Goal: Transaction & Acquisition: Download file/media

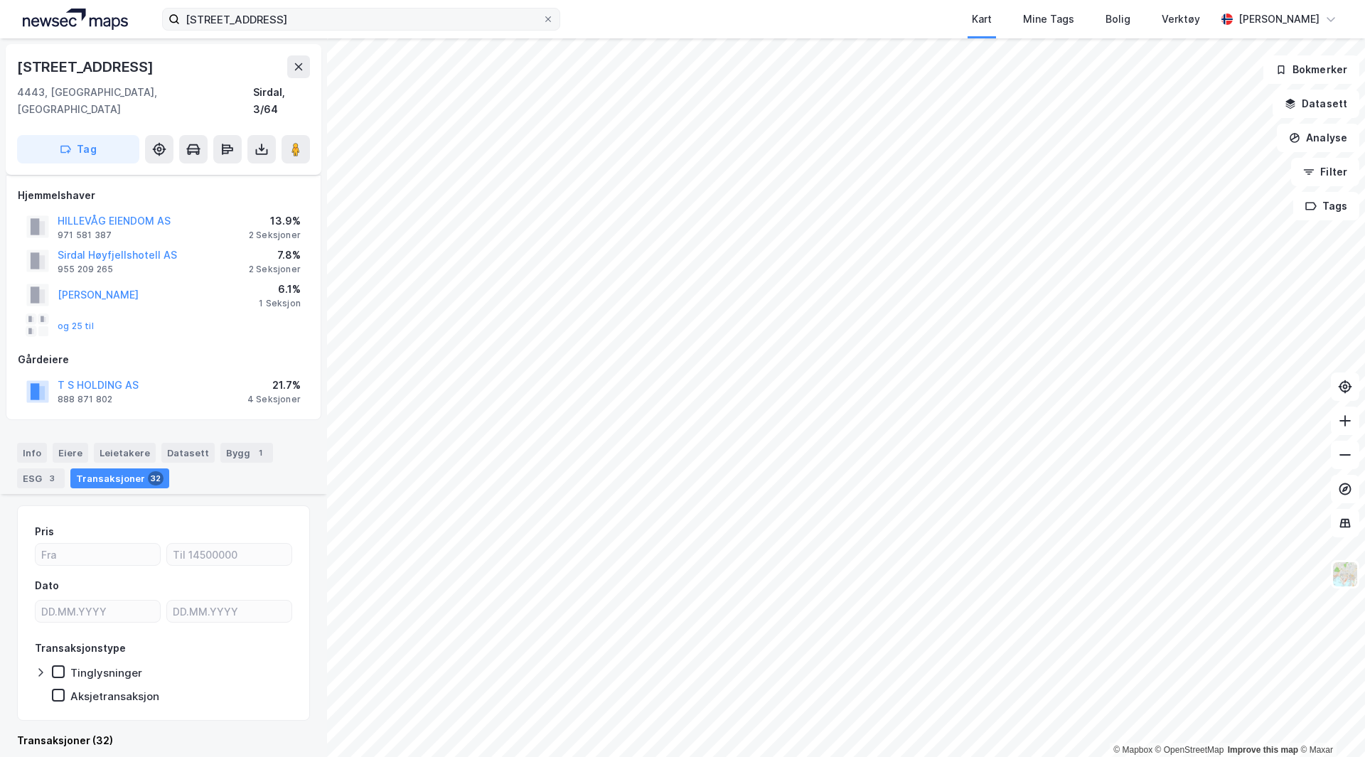
scroll to position [2955, 0]
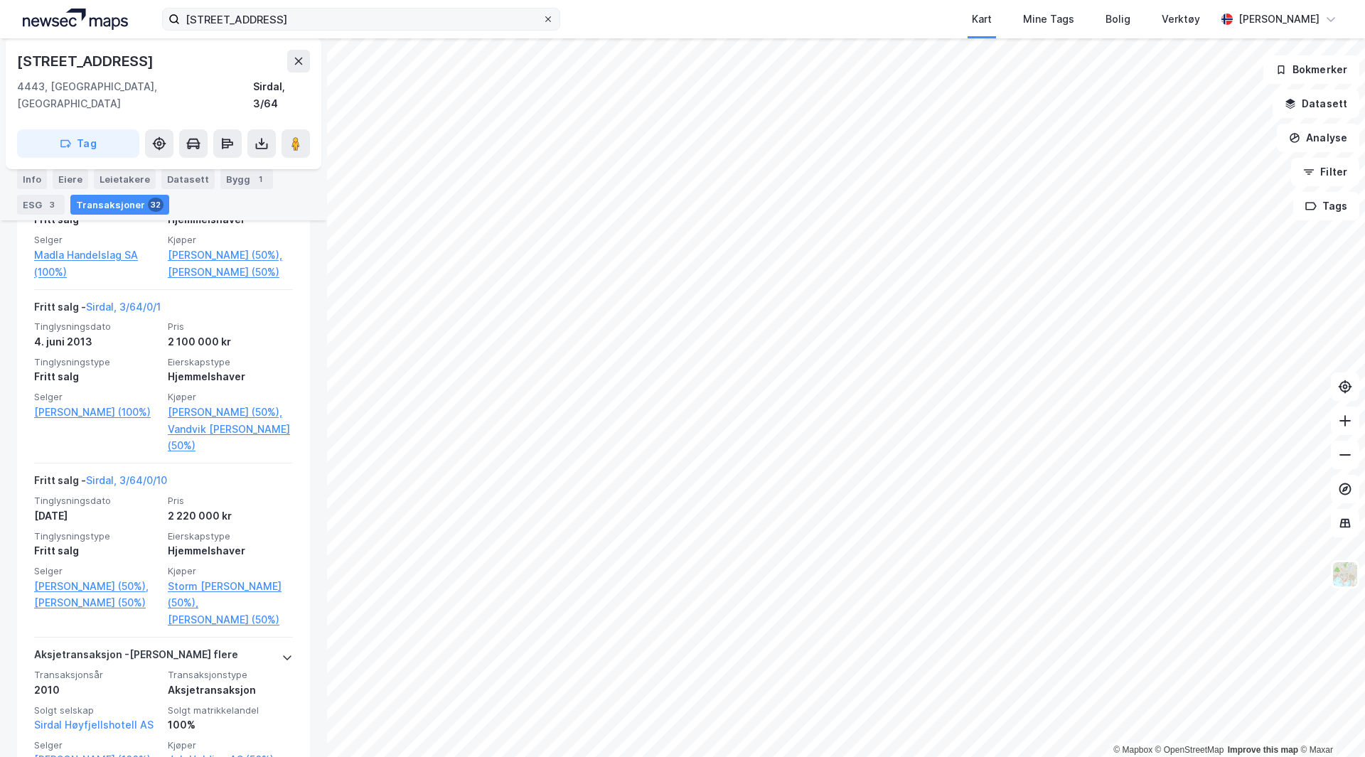
click at [550, 18] on icon at bounding box center [548, 19] width 6 height 6
click at [542, 18] on input "[STREET_ADDRESS]" at bounding box center [361, 19] width 363 height 21
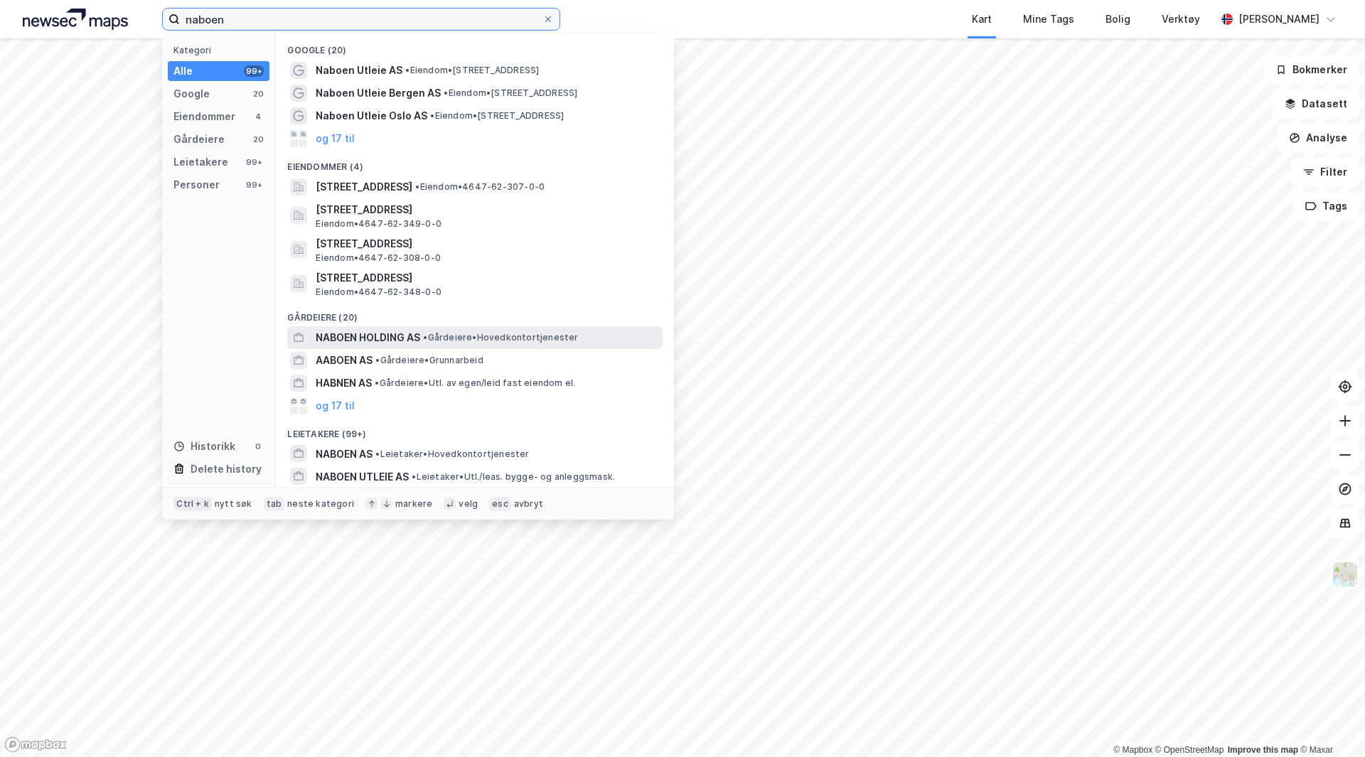
type input "naboen"
click at [341, 333] on span "NABOEN HOLDING AS" at bounding box center [368, 337] width 105 height 17
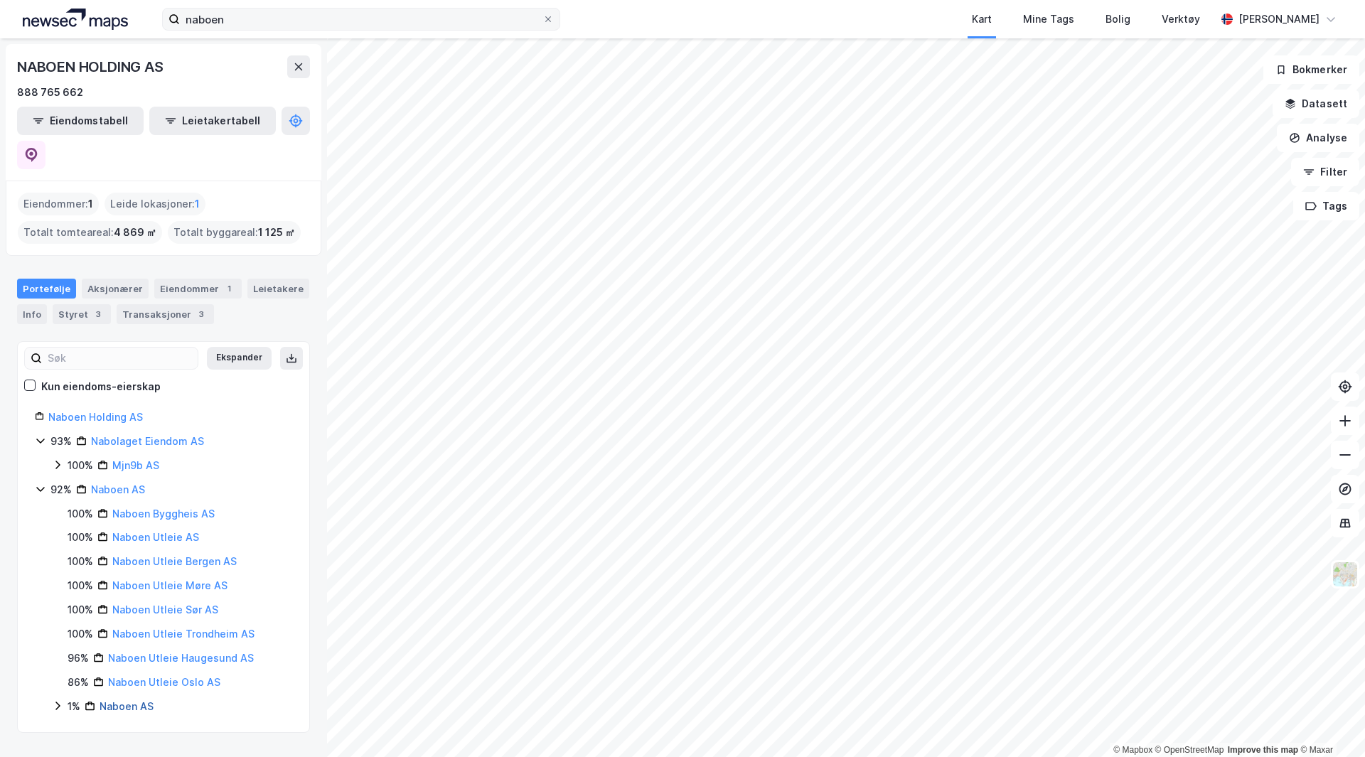
click at [116, 700] on link "Naboen AS" at bounding box center [127, 706] width 54 height 12
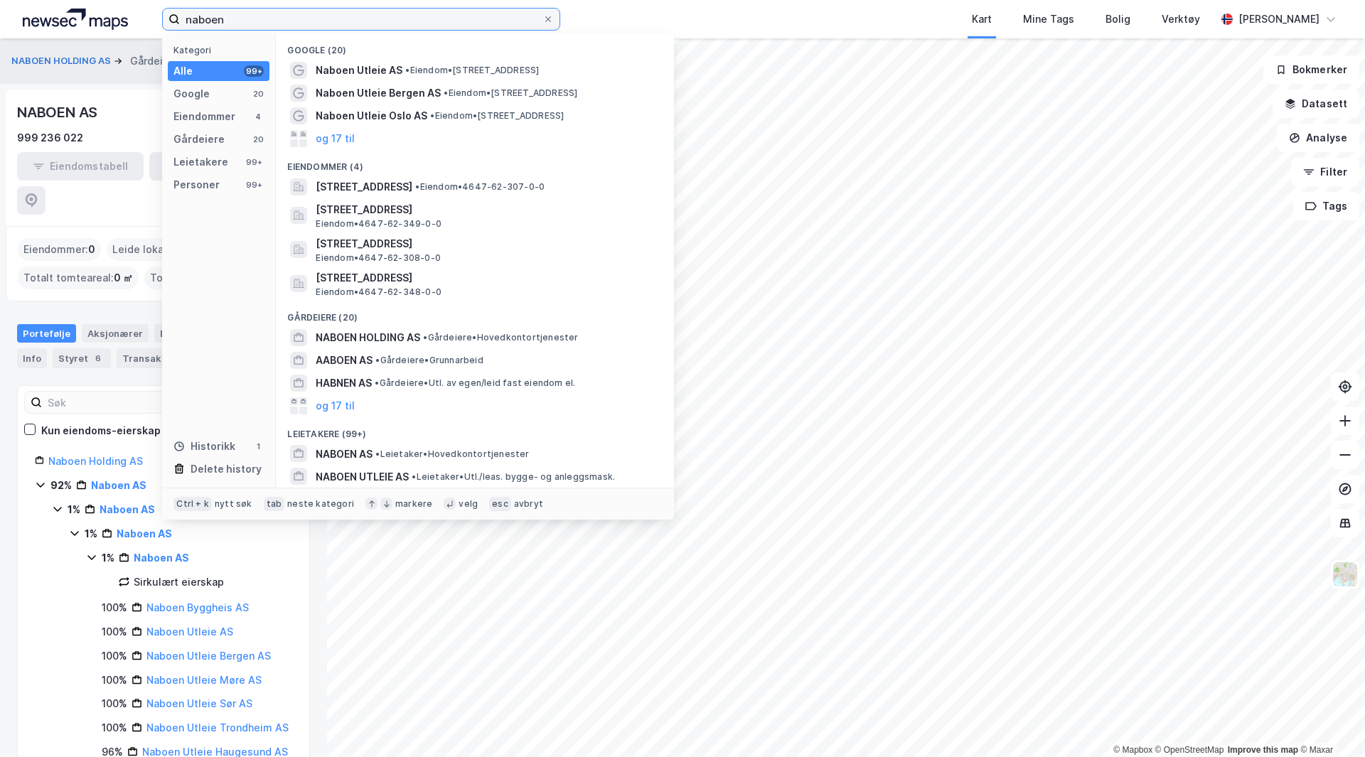
click at [231, 23] on input "naboen" at bounding box center [361, 19] width 363 height 21
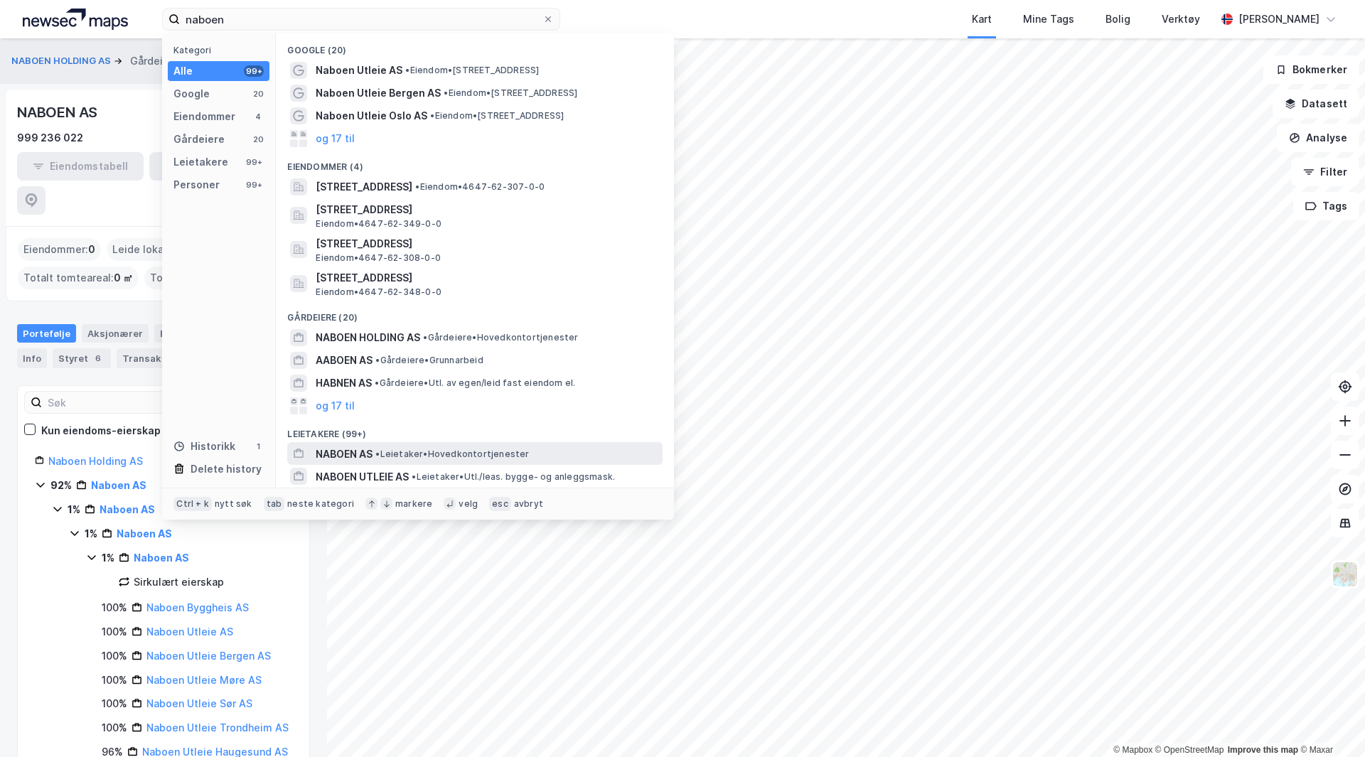
click at [347, 454] on span "NABOEN AS" at bounding box center [344, 454] width 57 height 17
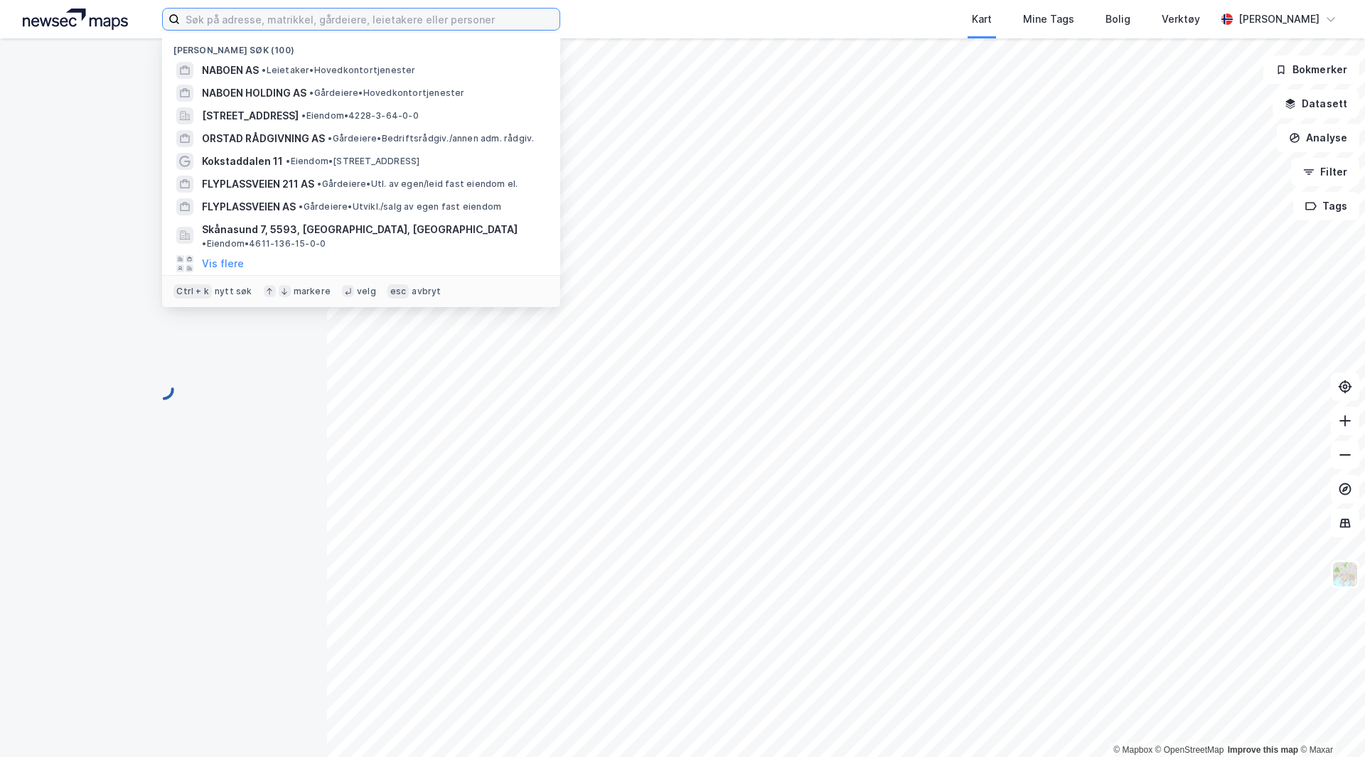
click at [471, 16] on input at bounding box center [370, 19] width 380 height 21
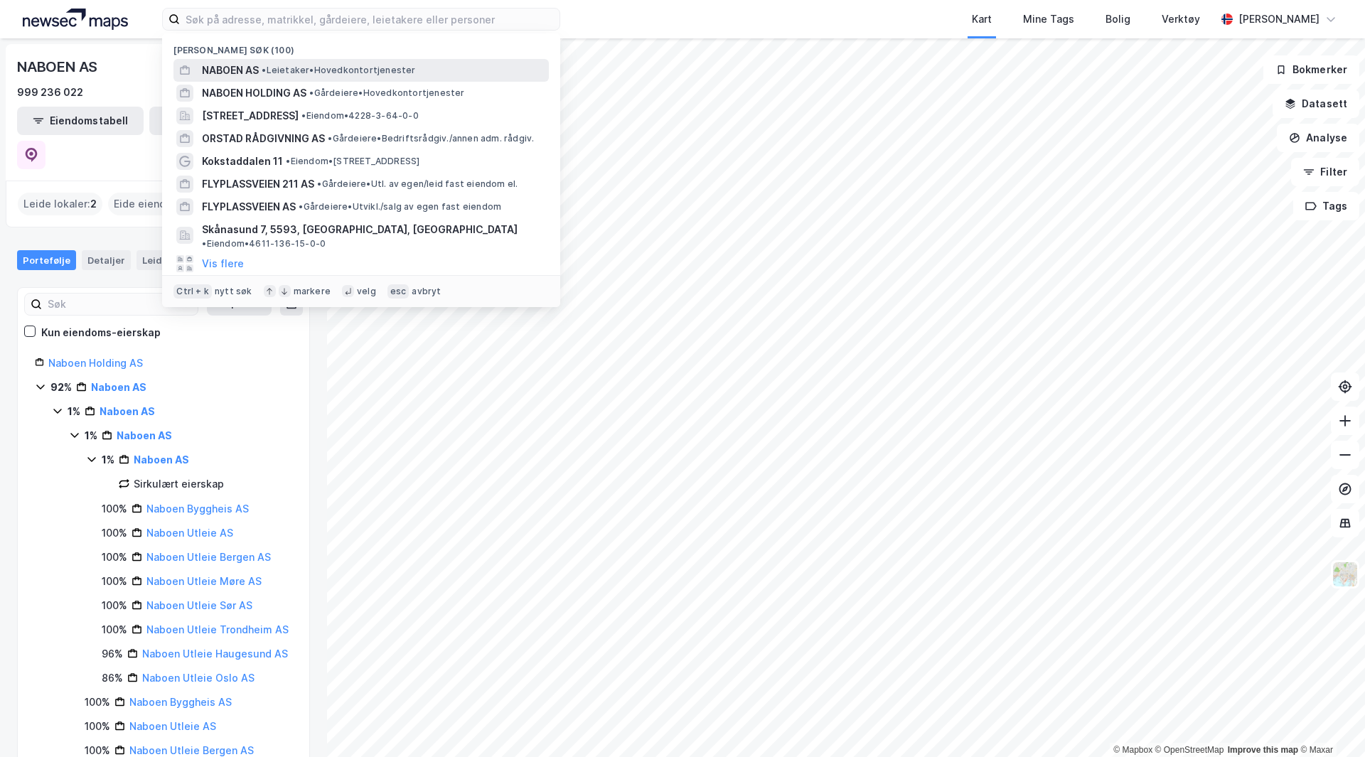
click at [236, 67] on span "NABOEN AS" at bounding box center [230, 70] width 57 height 17
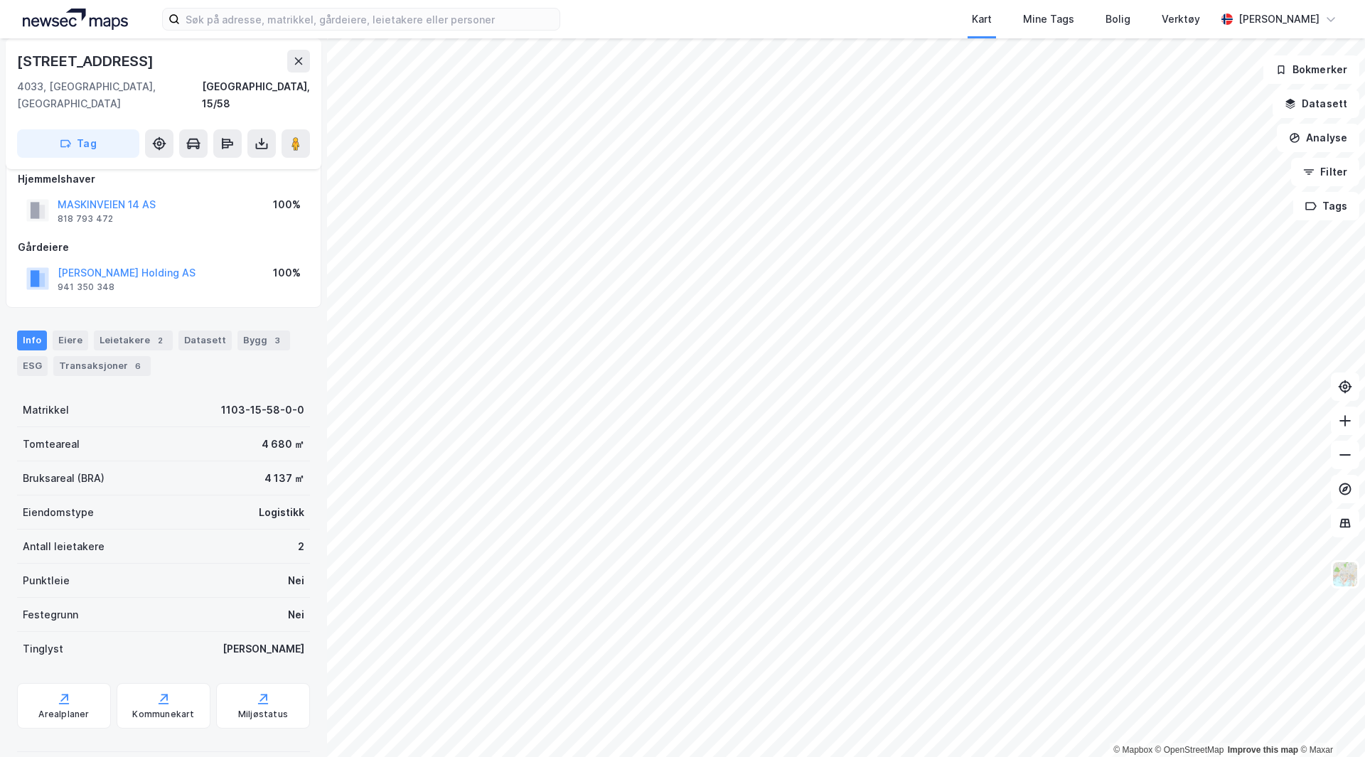
scroll to position [63, 0]
click at [66, 330] on div "Eiere" at bounding box center [71, 340] width 36 height 20
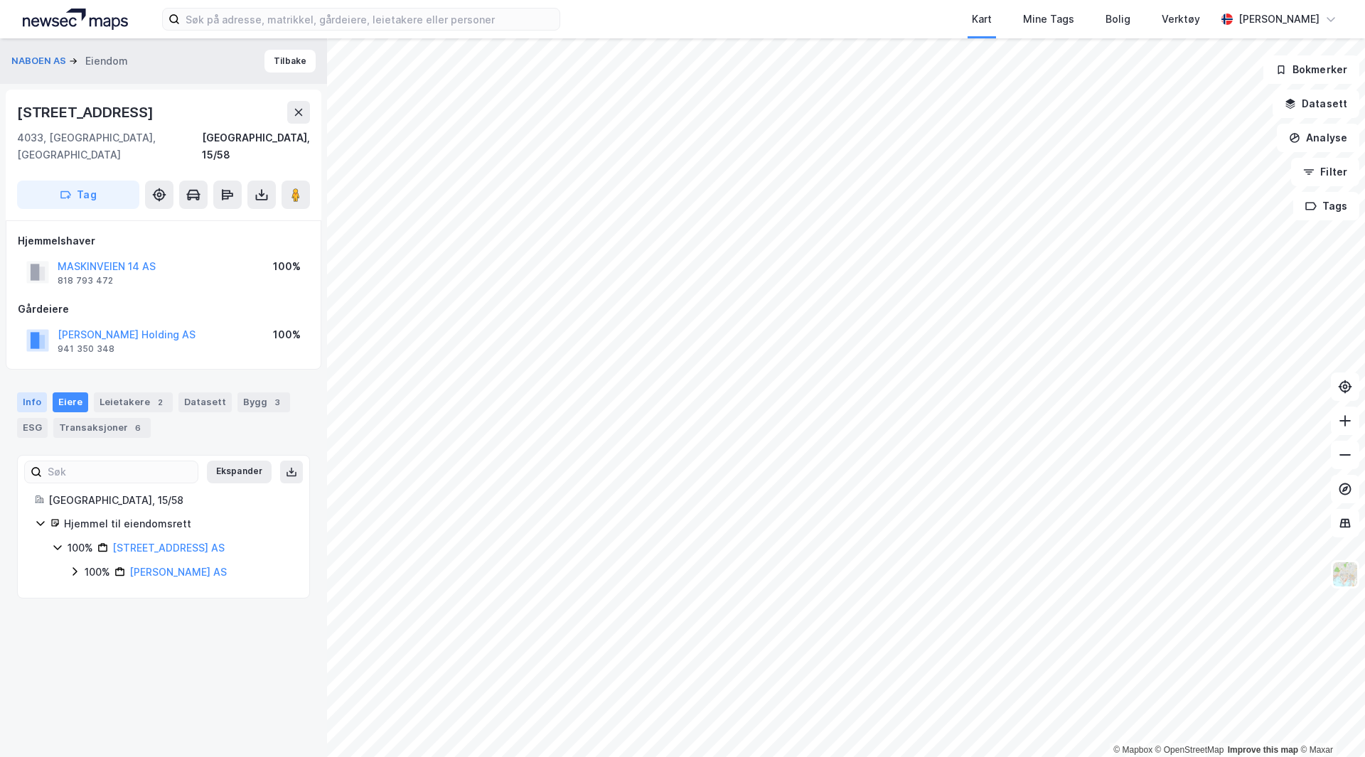
click at [28, 392] on div "Info" at bounding box center [32, 402] width 30 height 20
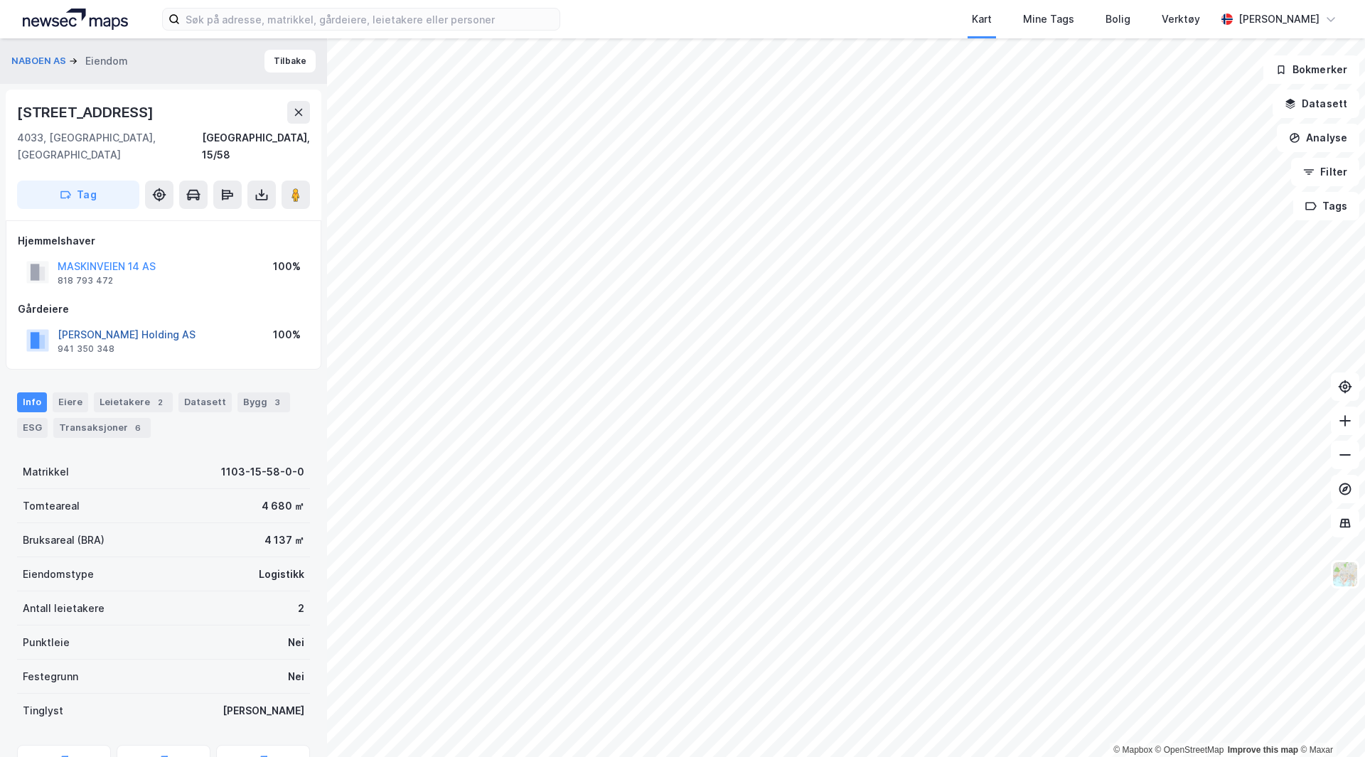
click at [0, 0] on button "Hodne Holding AS" at bounding box center [0, 0] width 0 height 0
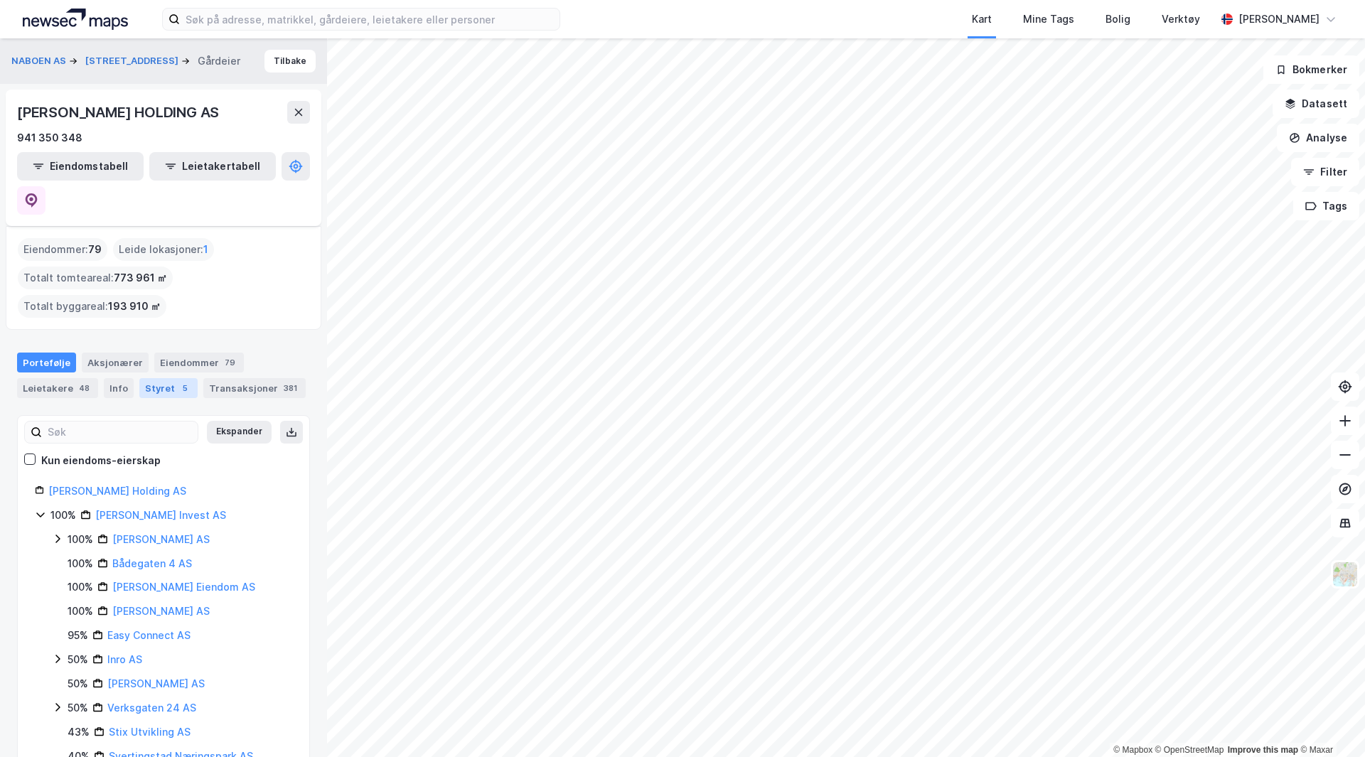
click at [163, 378] on div "Styret 5" at bounding box center [168, 388] width 58 height 20
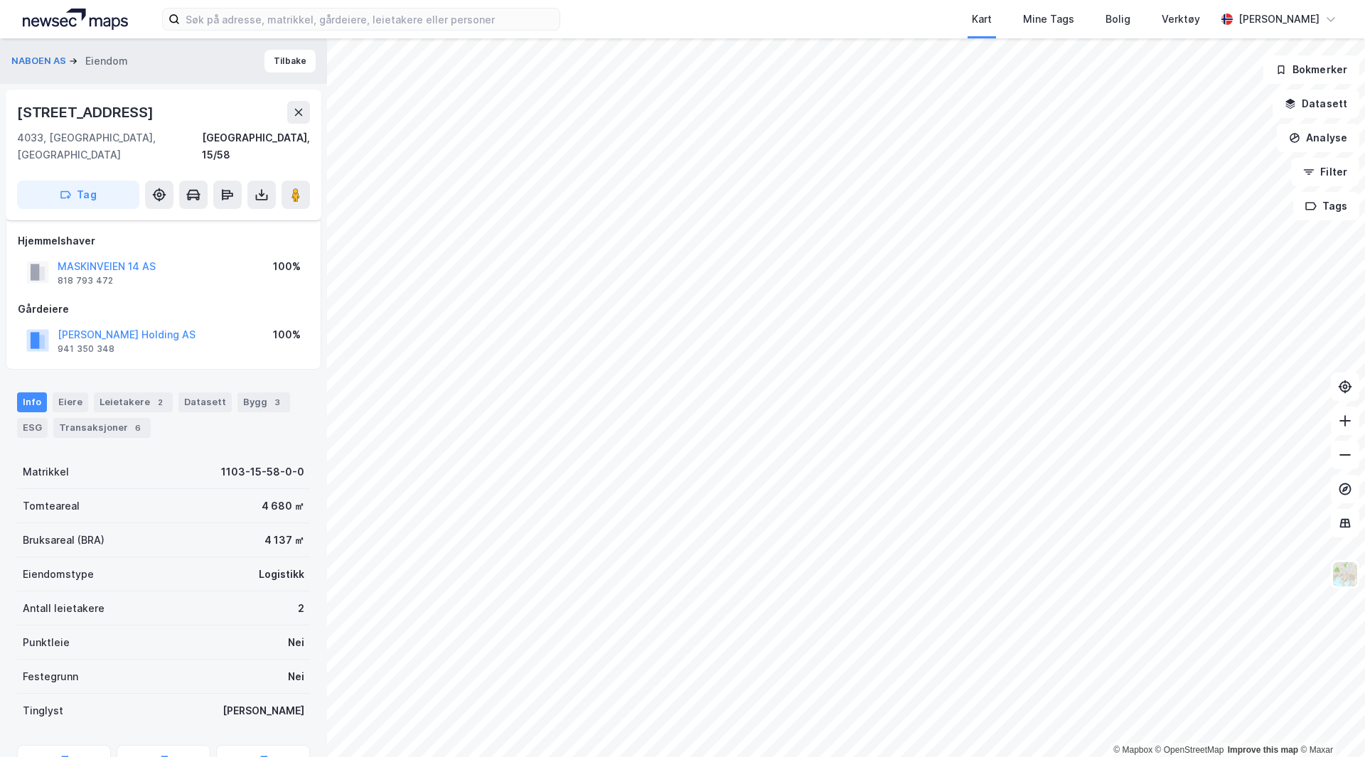
scroll to position [63, 0]
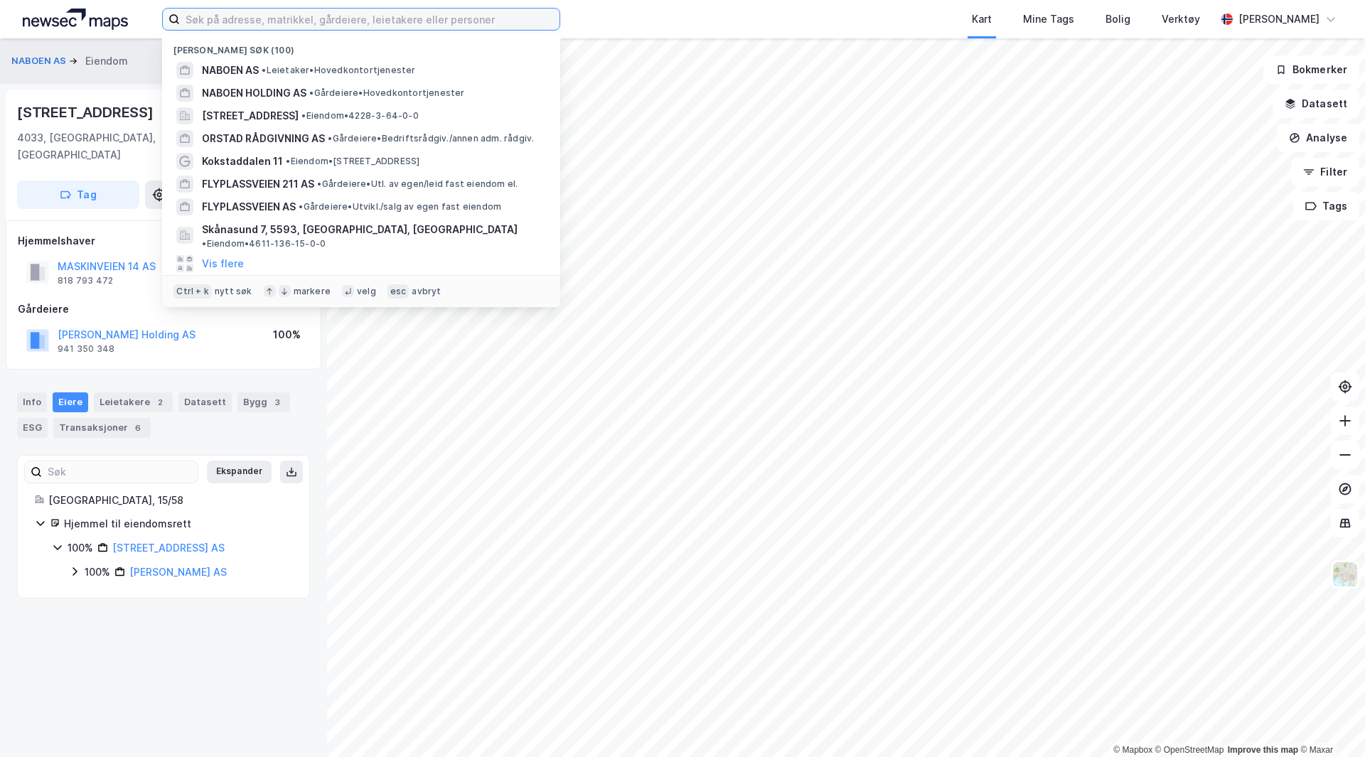
click at [310, 23] on input at bounding box center [370, 19] width 380 height 21
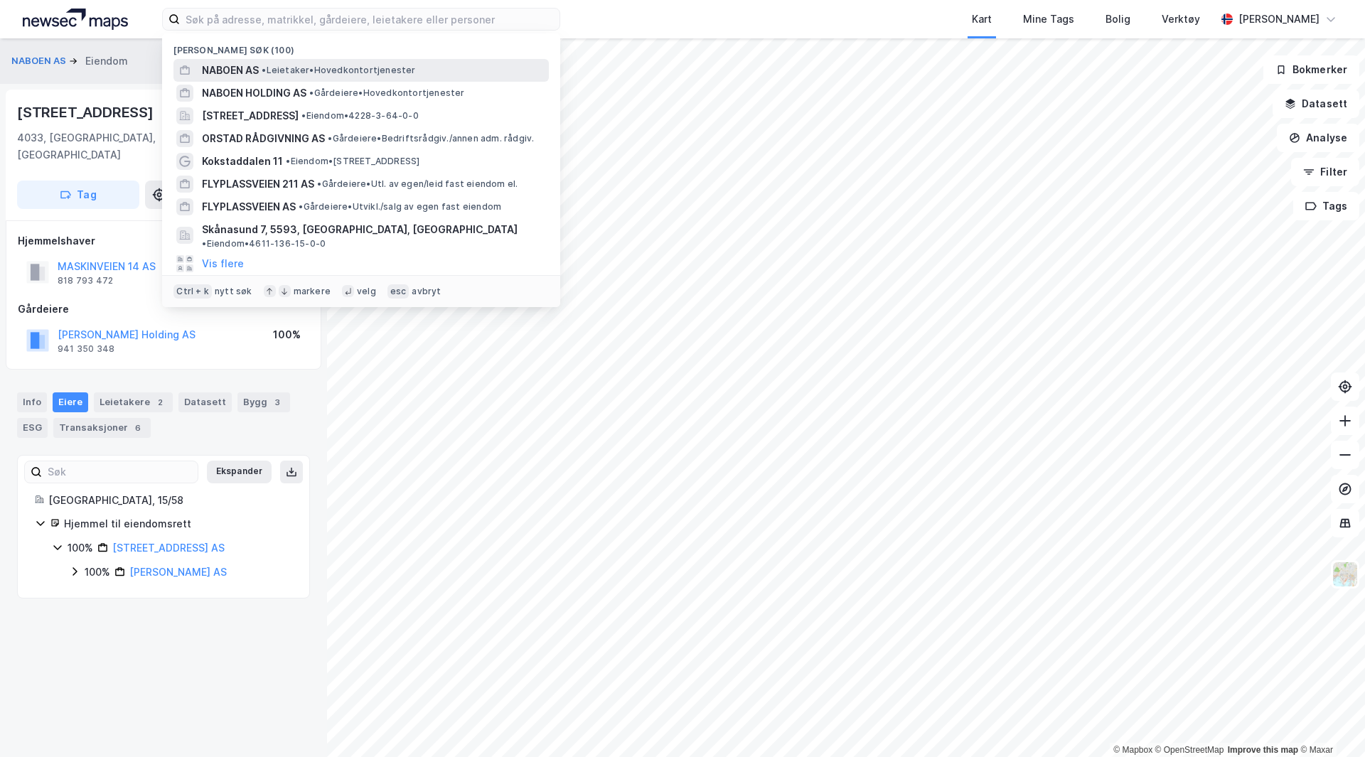
click at [235, 70] on span "NABOEN AS" at bounding box center [230, 70] width 57 height 17
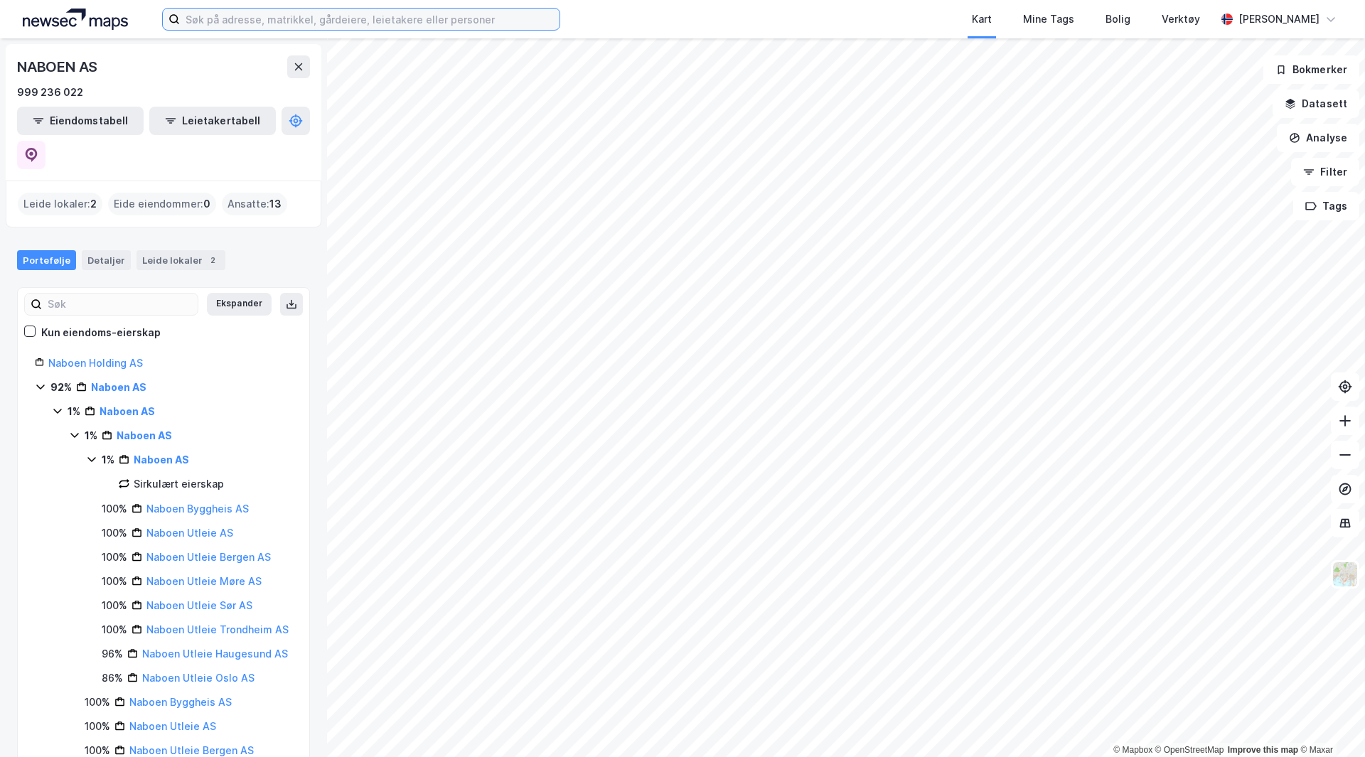
click at [363, 16] on input at bounding box center [370, 19] width 380 height 21
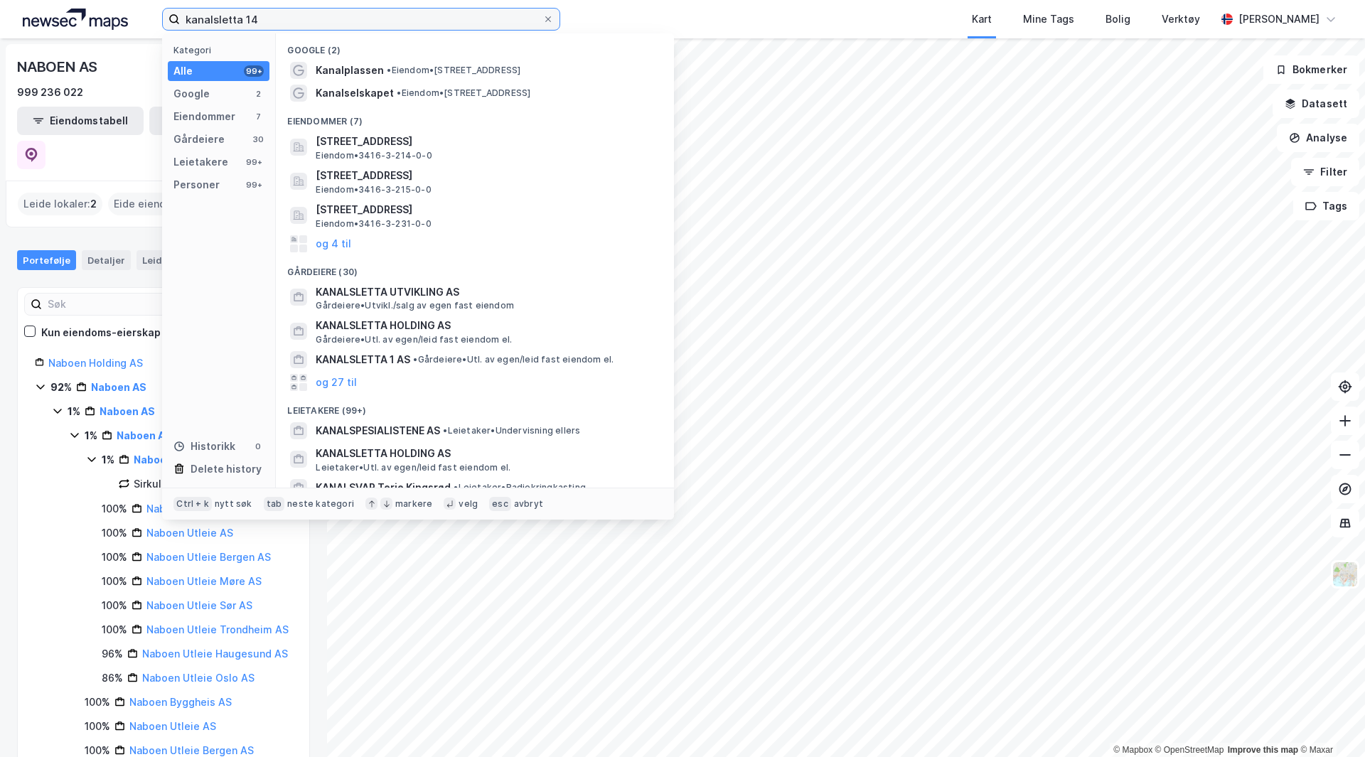
type input "kanalsletta 14"
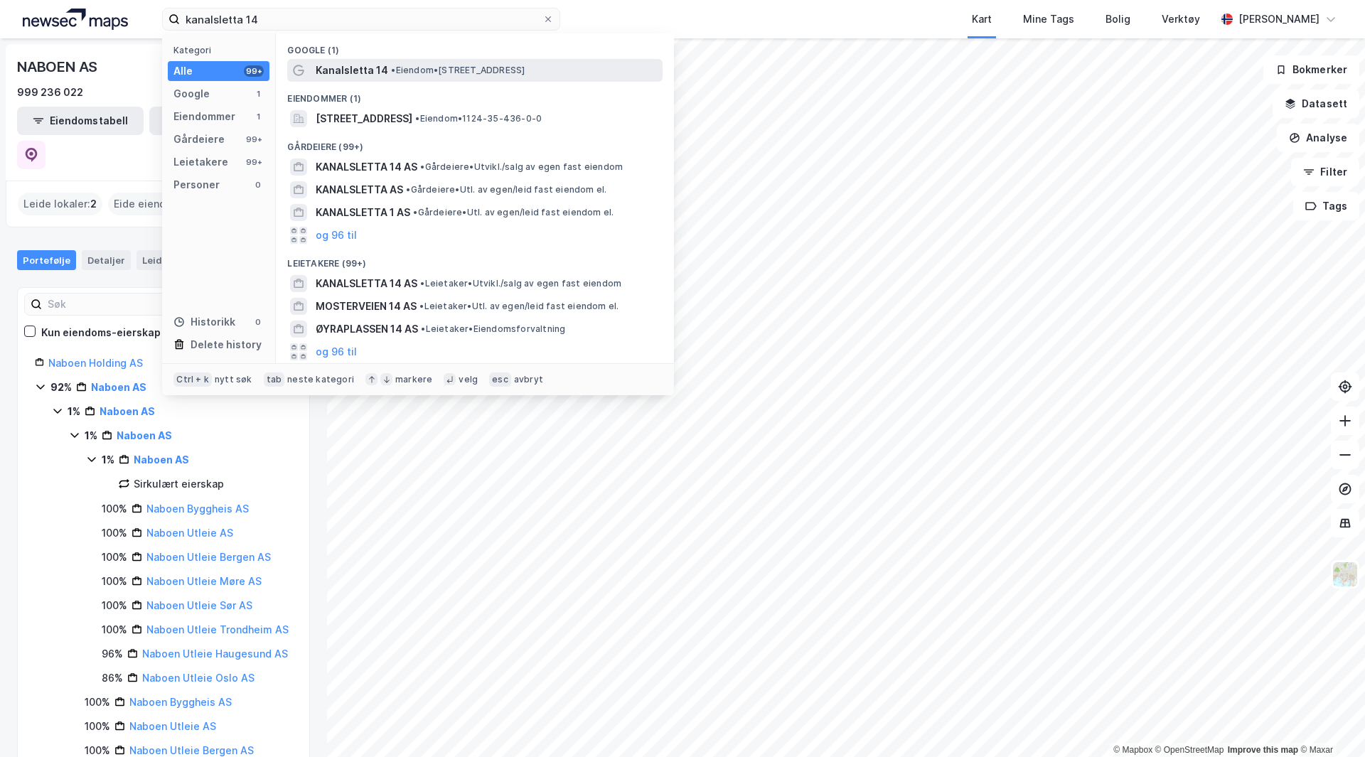
click at [391, 68] on span "•" at bounding box center [393, 70] width 4 height 11
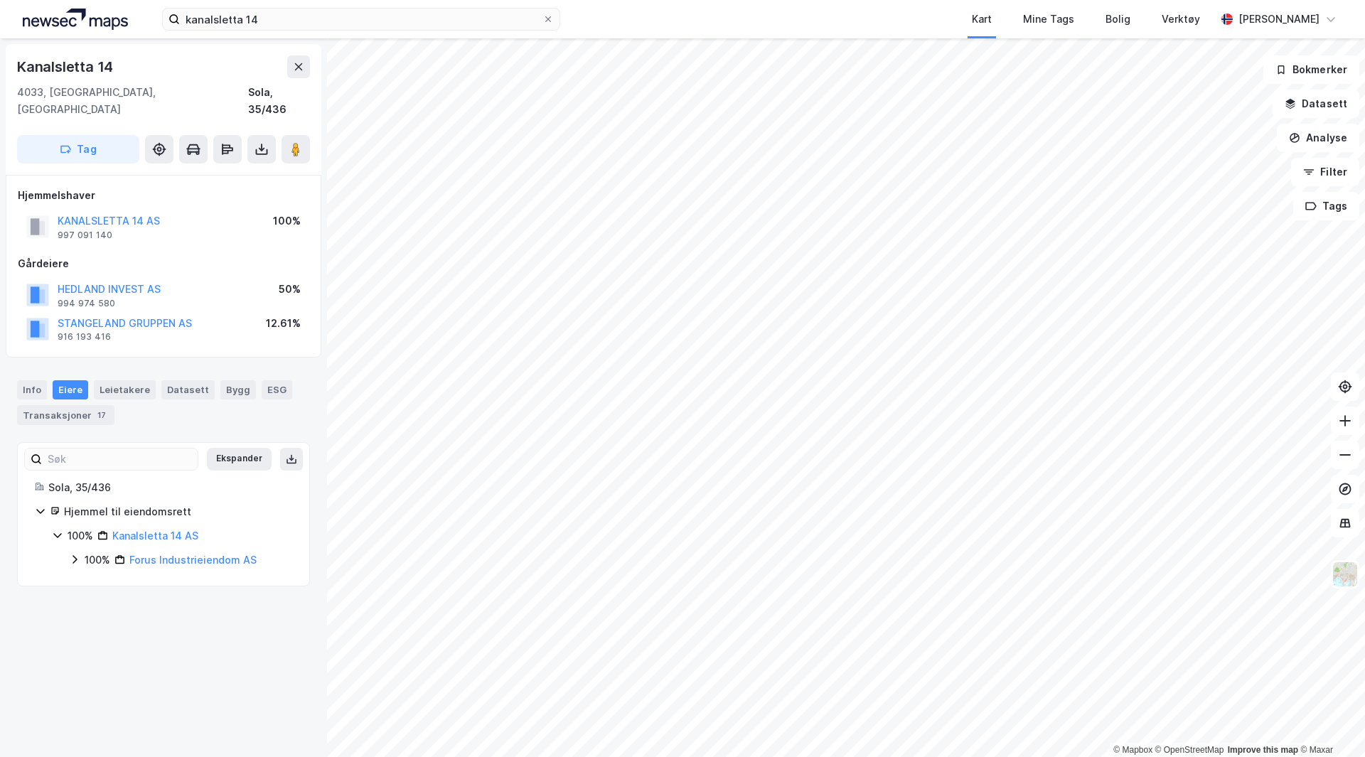
click at [74, 554] on icon at bounding box center [74, 559] width 11 height 11
click at [53, 528] on div "100% Kanalsletta 14 AS" at bounding box center [172, 536] width 240 height 17
click at [33, 380] on div "Info" at bounding box center [32, 389] width 30 height 18
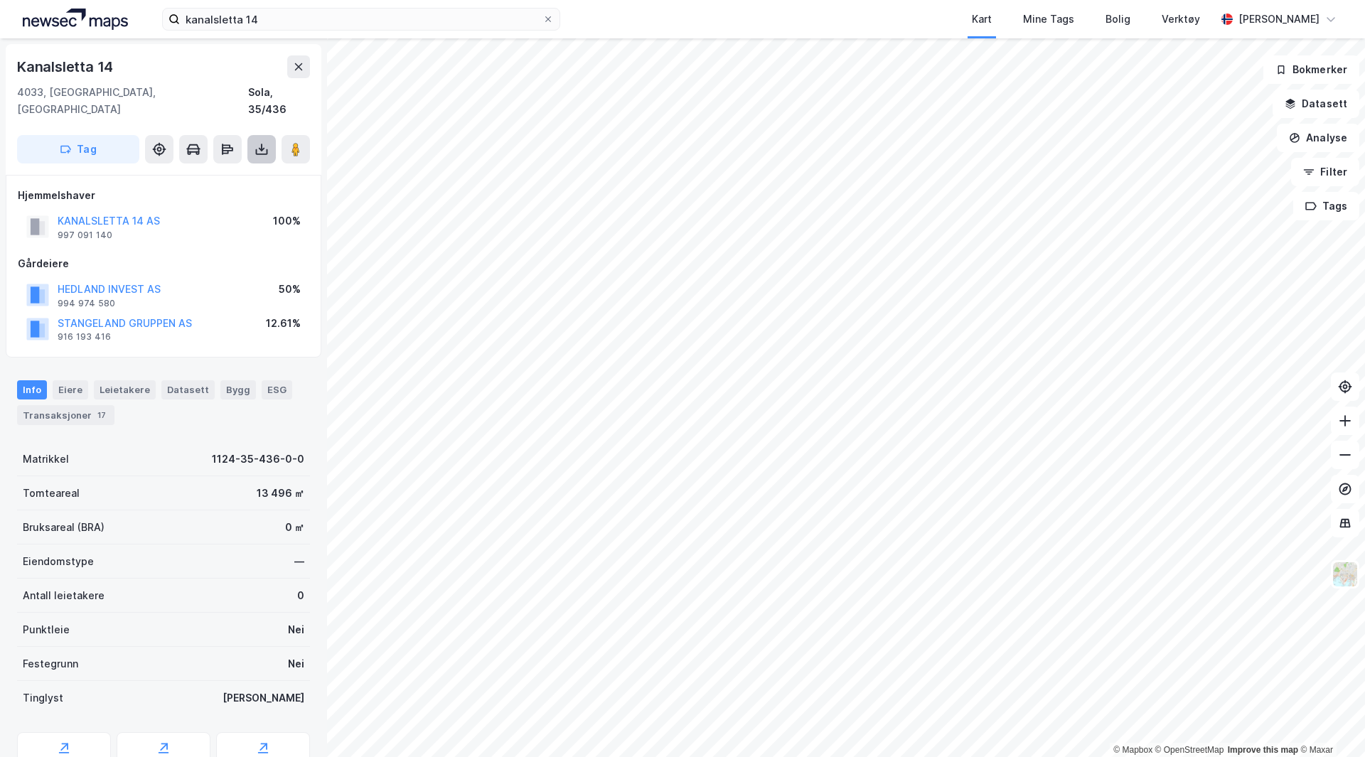
click at [260, 142] on icon at bounding box center [262, 149] width 14 height 14
click at [208, 172] on div "Last ned grunnbok" at bounding box center [191, 177] width 82 height 11
